Goal: Check status: Check status

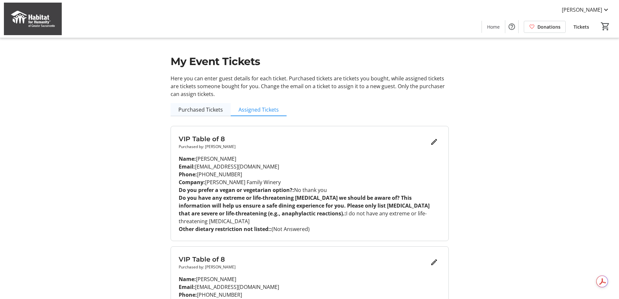
click at [212, 110] on span "Purchased Tickets" at bounding box center [200, 109] width 45 height 5
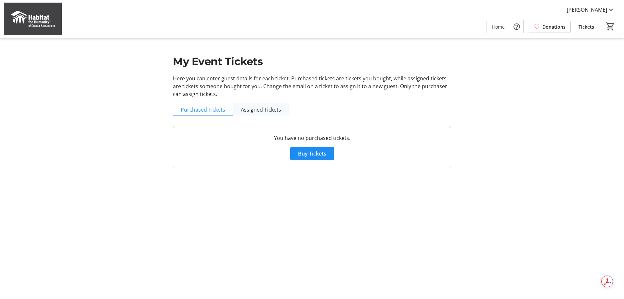
click at [259, 109] on span "Assigned Tickets" at bounding box center [261, 109] width 40 height 5
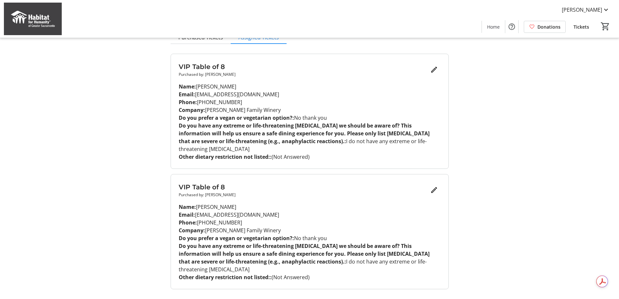
scroll to position [73, 0]
click at [441, 293] on span "Next page" at bounding box center [439, 299] width 13 height 13
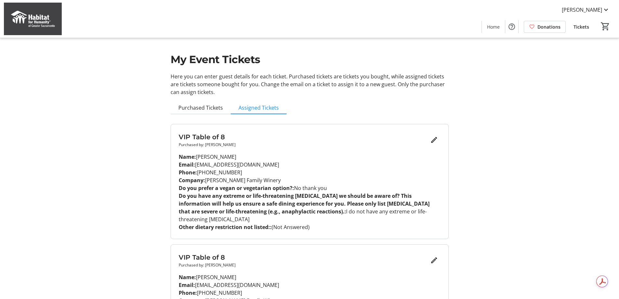
scroll to position [0, 0]
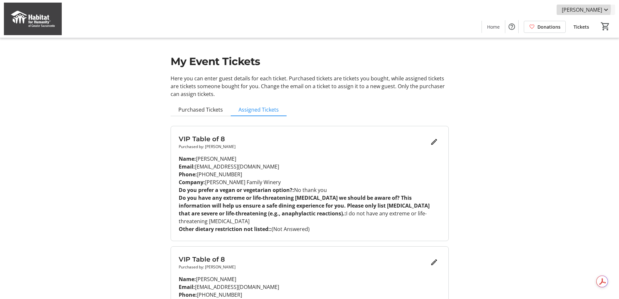
click at [593, 9] on span "[PERSON_NAME]" at bounding box center [582, 10] width 40 height 8
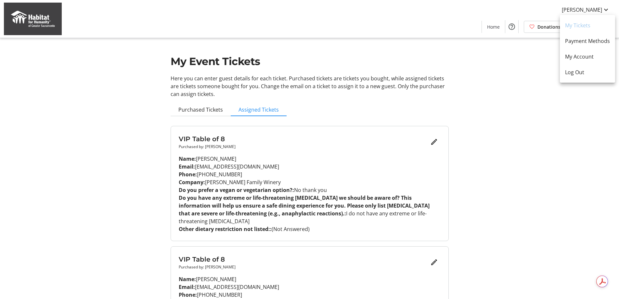
click at [529, 157] on div at bounding box center [309, 149] width 619 height 299
click at [583, 10] on span "[PERSON_NAME]" at bounding box center [582, 10] width 40 height 8
click at [494, 29] on div at bounding box center [309, 149] width 619 height 299
click at [494, 27] on span "Home" at bounding box center [493, 26] width 13 height 7
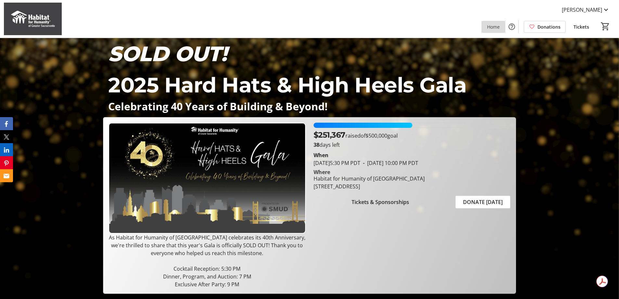
click at [492, 28] on span "Home" at bounding box center [493, 26] width 13 height 7
click at [579, 28] on span "Tickets" at bounding box center [582, 26] width 16 height 7
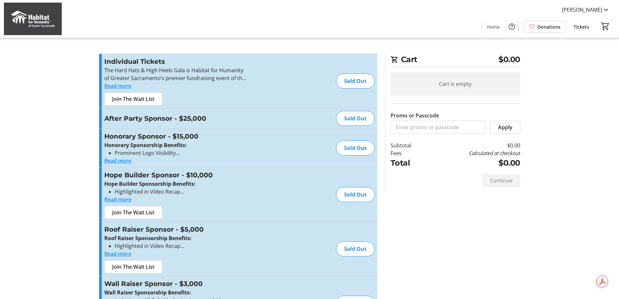
click at [584, 28] on span "Tickets" at bounding box center [582, 26] width 16 height 7
click at [581, 11] on span "[PERSON_NAME]" at bounding box center [582, 10] width 40 height 8
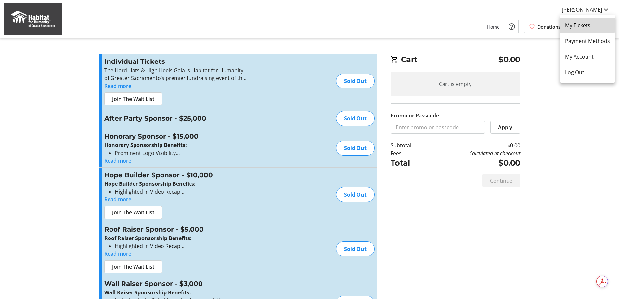
click at [580, 22] on span "My Tickets" at bounding box center [587, 25] width 45 height 8
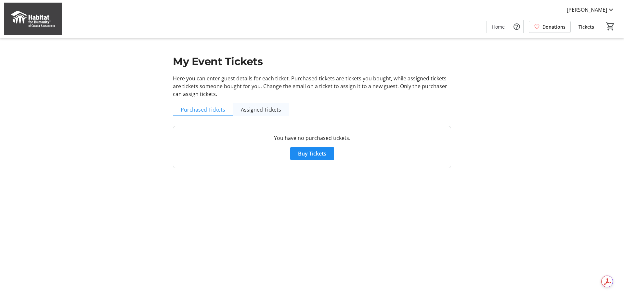
click at [262, 110] on span "Assigned Tickets" at bounding box center [261, 109] width 40 height 5
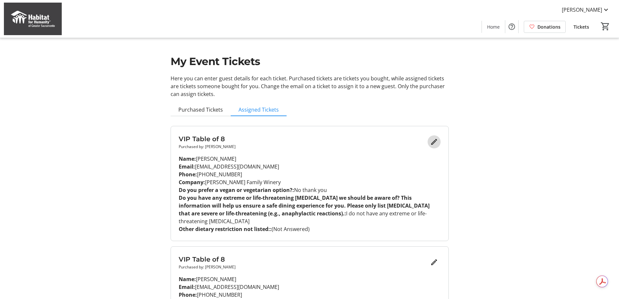
click at [435, 141] on mat-icon "Edit" at bounding box center [434, 142] width 8 height 8
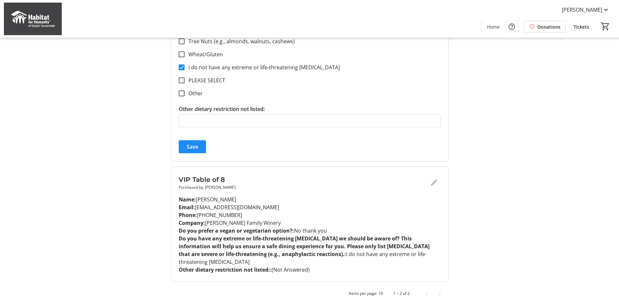
scroll to position [387, 0]
click at [432, 180] on div "VIP Table of 8 Purchased by: [PERSON_NAME]" at bounding box center [310, 182] width 262 height 16
click at [434, 182] on div "VIP Table of 8 Purchased by: [PERSON_NAME]" at bounding box center [310, 182] width 262 height 16
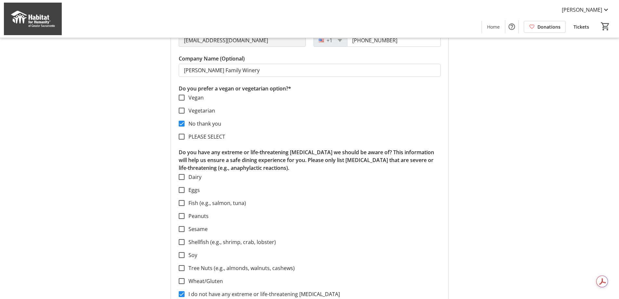
scroll to position [0, 0]
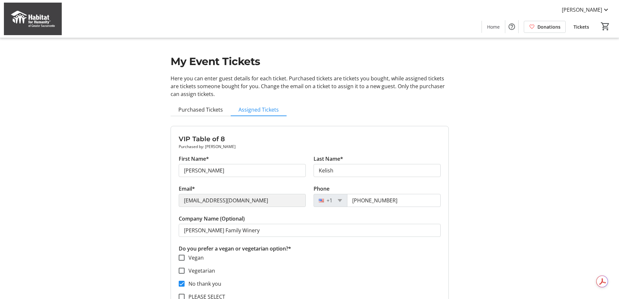
click at [213, 108] on span "Purchased Tickets" at bounding box center [200, 109] width 45 height 5
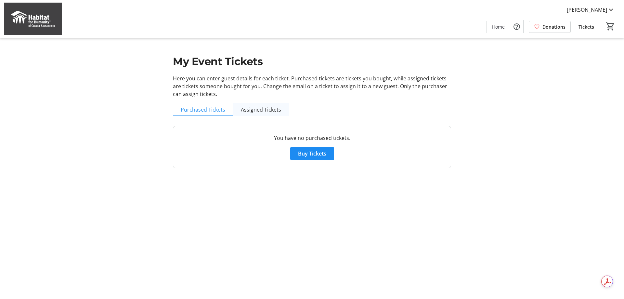
click at [256, 111] on span "Assigned Tickets" at bounding box center [261, 109] width 40 height 5
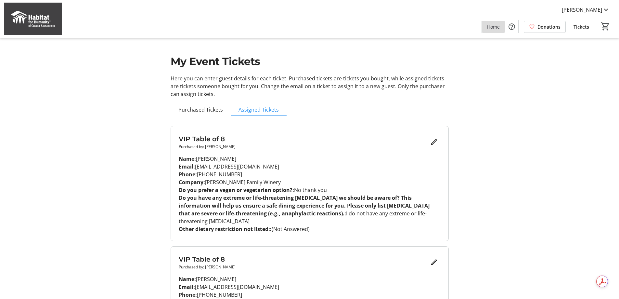
click at [492, 27] on span "Home" at bounding box center [493, 26] width 13 height 7
